Goal: Information Seeking & Learning: Learn about a topic

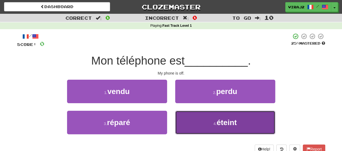
click at [229, 121] on span "éteint" at bounding box center [227, 122] width 20 height 8
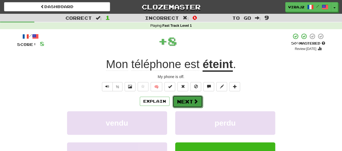
click at [194, 100] on span at bounding box center [195, 101] width 5 height 5
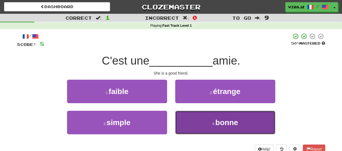
click at [227, 120] on span "bonne" at bounding box center [226, 122] width 23 height 8
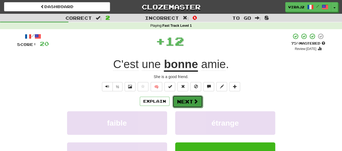
click at [190, 98] on button "Next" at bounding box center [188, 101] width 30 height 12
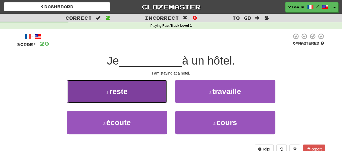
click at [143, 89] on button "1 . reste" at bounding box center [117, 92] width 100 height 24
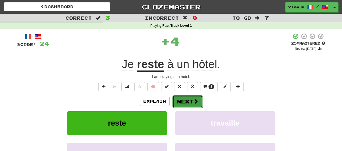
click at [182, 103] on button "Next" at bounding box center [188, 101] width 30 height 12
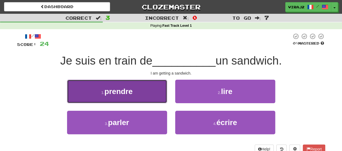
click at [141, 92] on button "1 . prendre" at bounding box center [117, 92] width 100 height 24
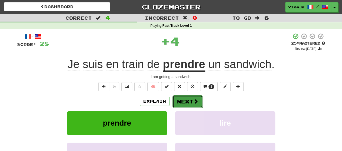
click at [188, 103] on button "Next" at bounding box center [188, 101] width 30 height 12
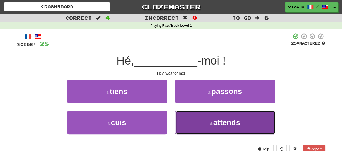
click at [195, 118] on button "4 . attends" at bounding box center [225, 123] width 100 height 24
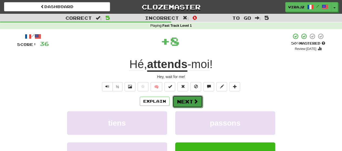
click at [191, 98] on button "Next" at bounding box center [188, 101] width 30 height 12
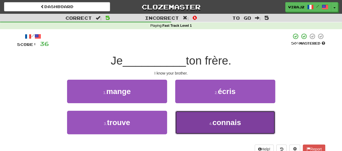
click at [197, 115] on button "4 . connais" at bounding box center [225, 123] width 100 height 24
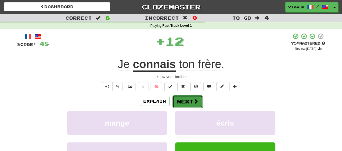
click at [184, 95] on button "Next" at bounding box center [188, 101] width 30 height 12
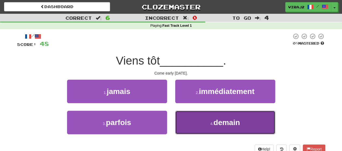
click at [193, 120] on button "4 . demain" at bounding box center [225, 123] width 100 height 24
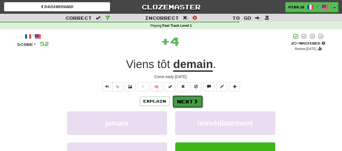
click at [186, 103] on button "Next" at bounding box center [188, 101] width 30 height 12
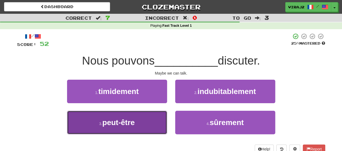
click at [132, 121] on span "peut-être" at bounding box center [118, 122] width 32 height 8
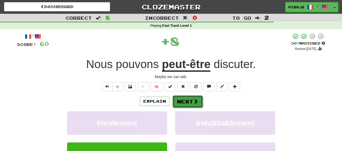
click at [180, 98] on button "Next" at bounding box center [188, 101] width 30 height 12
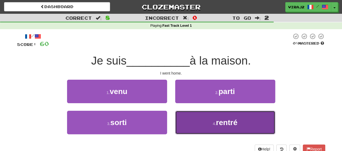
click at [193, 120] on button "4 . rentré" at bounding box center [225, 123] width 100 height 24
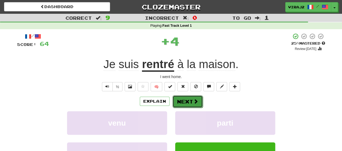
click at [187, 101] on button "Next" at bounding box center [188, 101] width 30 height 12
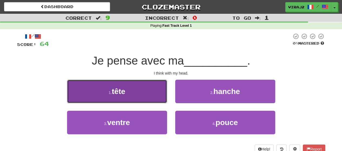
click at [136, 94] on button "1 . tête" at bounding box center [117, 92] width 100 height 24
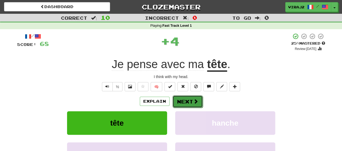
click at [188, 102] on button "Next" at bounding box center [188, 101] width 30 height 12
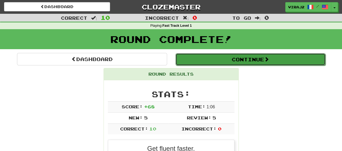
click at [259, 59] on button "Continue" at bounding box center [250, 59] width 150 height 12
